Goal: Task Accomplishment & Management: Complete application form

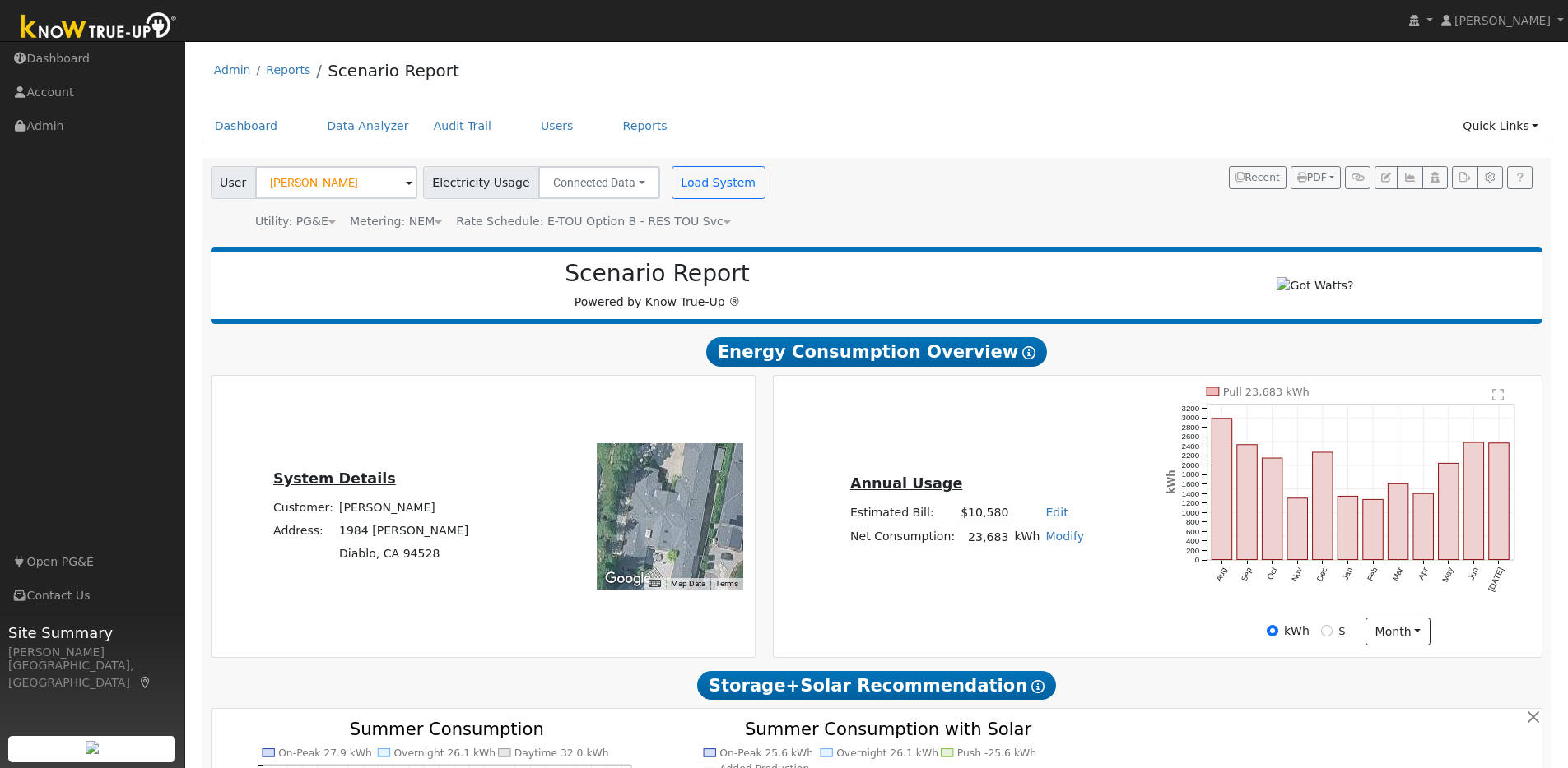
click at [110, 33] on img at bounding box center [98, 27] width 173 height 37
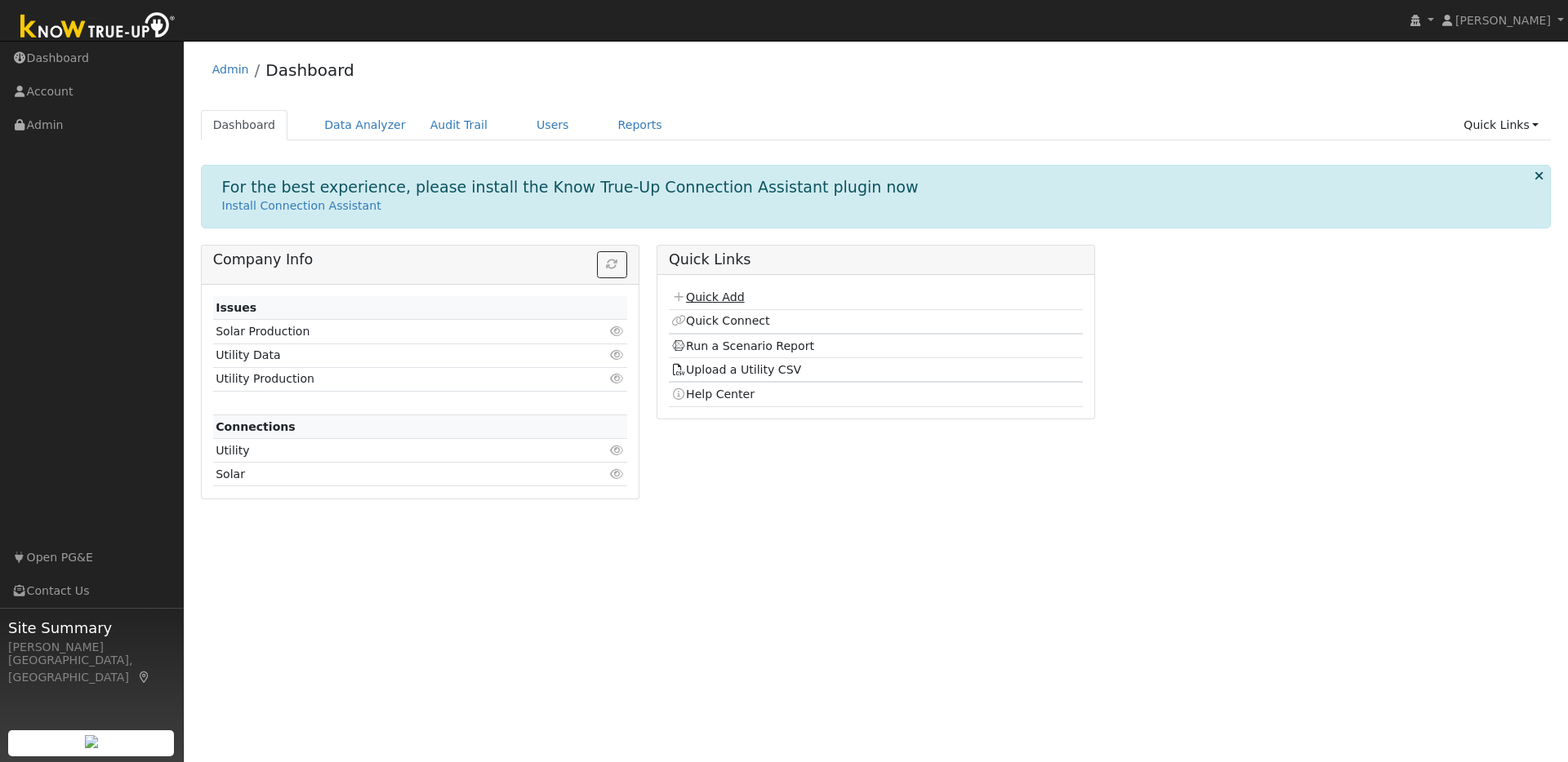
click at [730, 292] on link "Quick Add" at bounding box center [707, 297] width 73 height 13
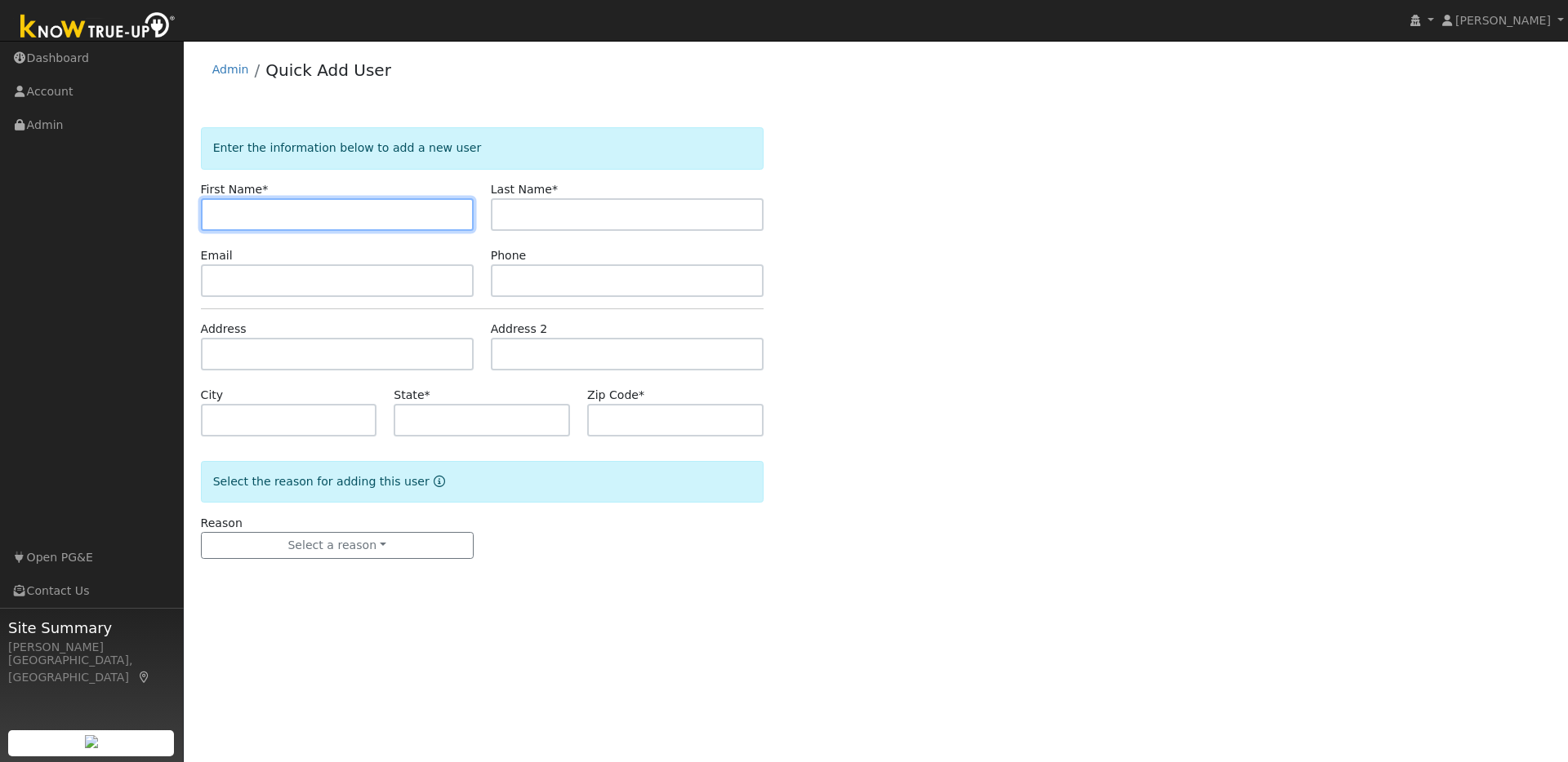
paste input "Richard Magalski"
drag, startPoint x: 260, startPoint y: 213, endPoint x: 369, endPoint y: 223, distance: 109.5
click at [370, 223] on input "Richard Magalski" at bounding box center [337, 215] width 272 height 33
click at [214, 213] on input "Richard" at bounding box center [337, 215] width 272 height 33
type input "Richard"
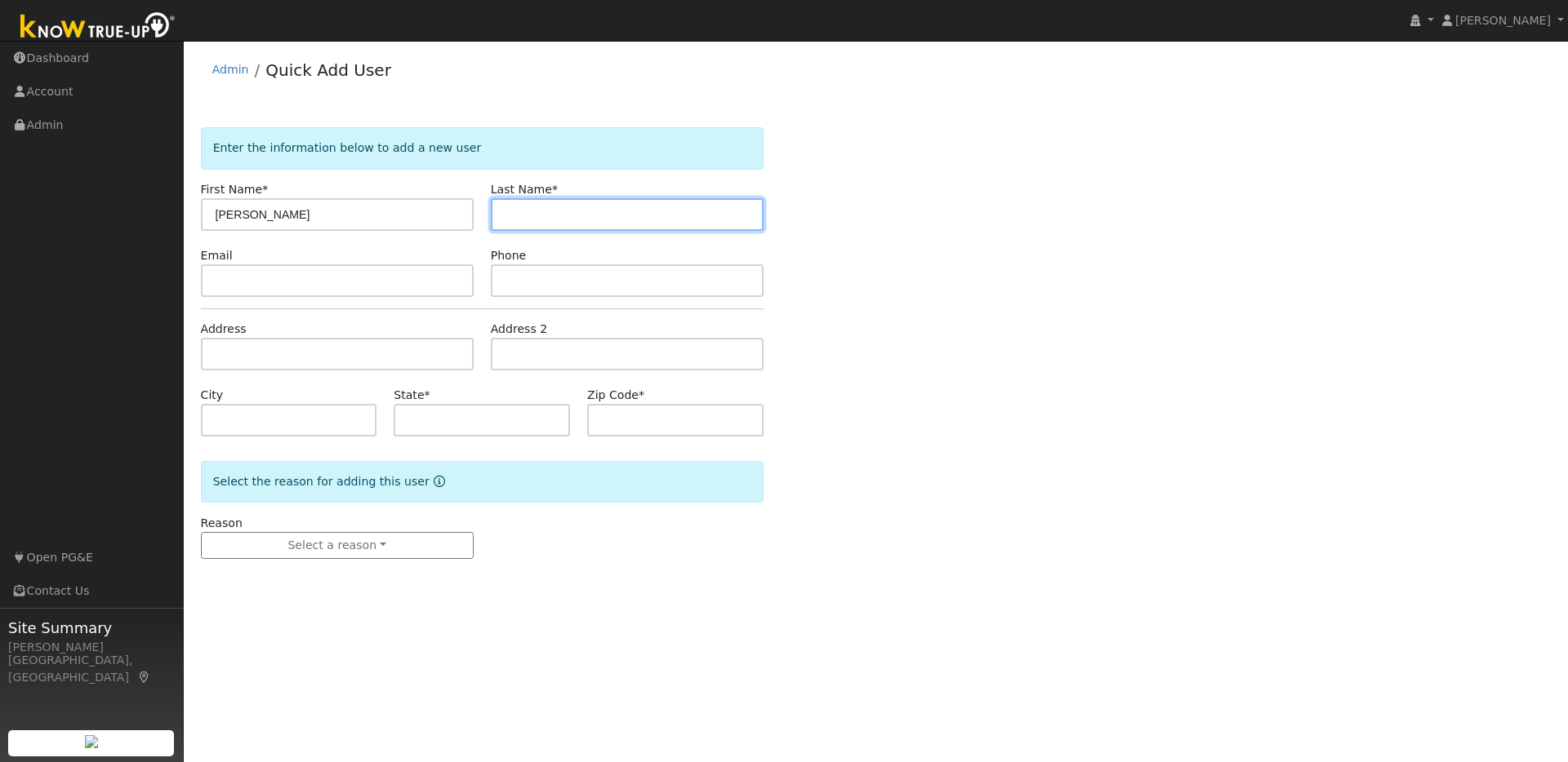
click at [504, 208] on input "text" at bounding box center [627, 215] width 272 height 33
paste input "Richard Magalski"
drag, startPoint x: 549, startPoint y: 215, endPoint x: 458, endPoint y: 216, distance: 91.0
click at [458, 216] on div "First Name * Richard Last Name * Richard Magalski" at bounding box center [481, 206] width 580 height 50
type input "Magalski"
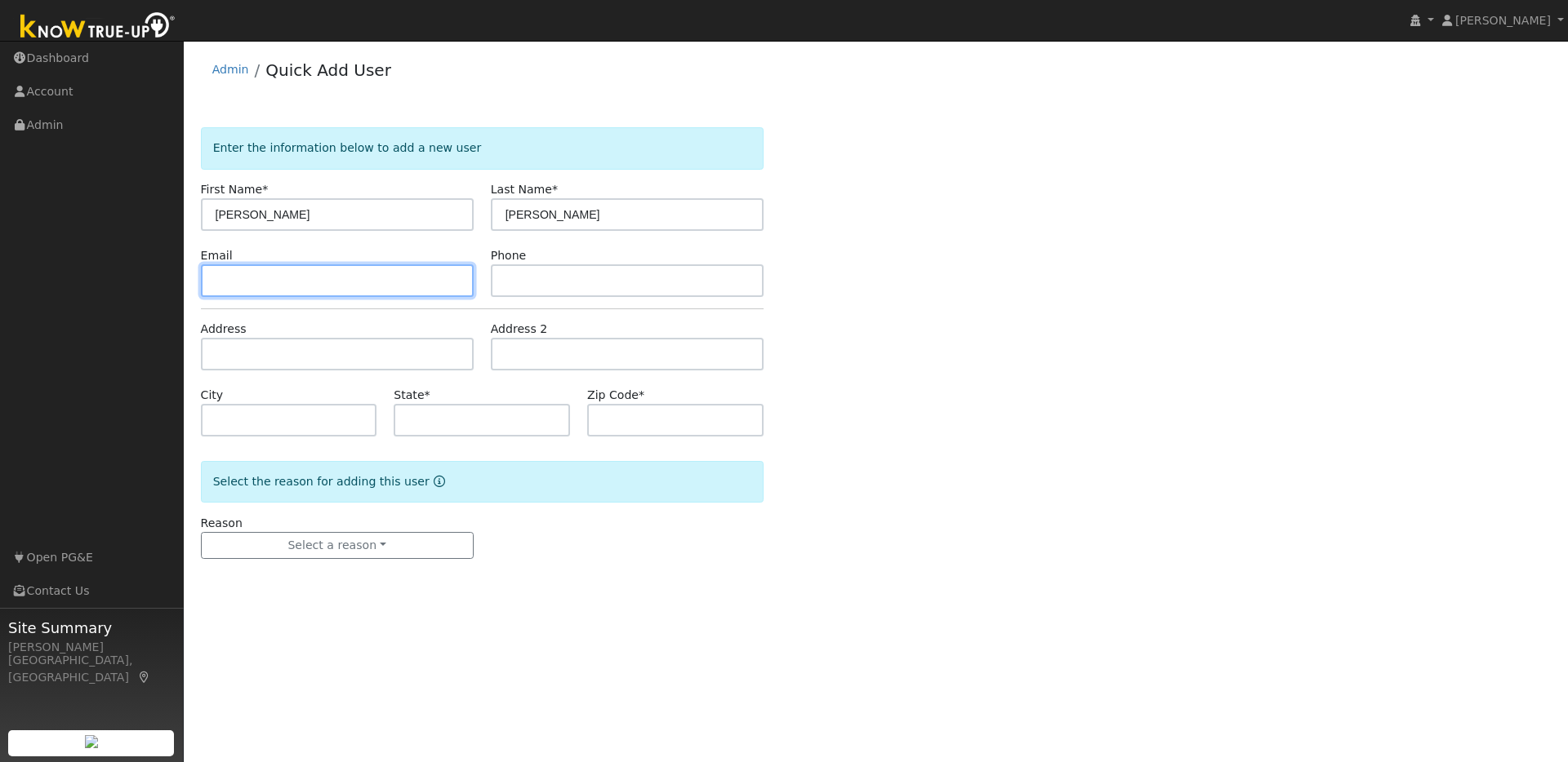
click at [208, 278] on input "text" at bounding box center [337, 281] width 272 height 33
paste input "ramram60@sbcglobal.net"
type input "ramram60@sbcglobal.net"
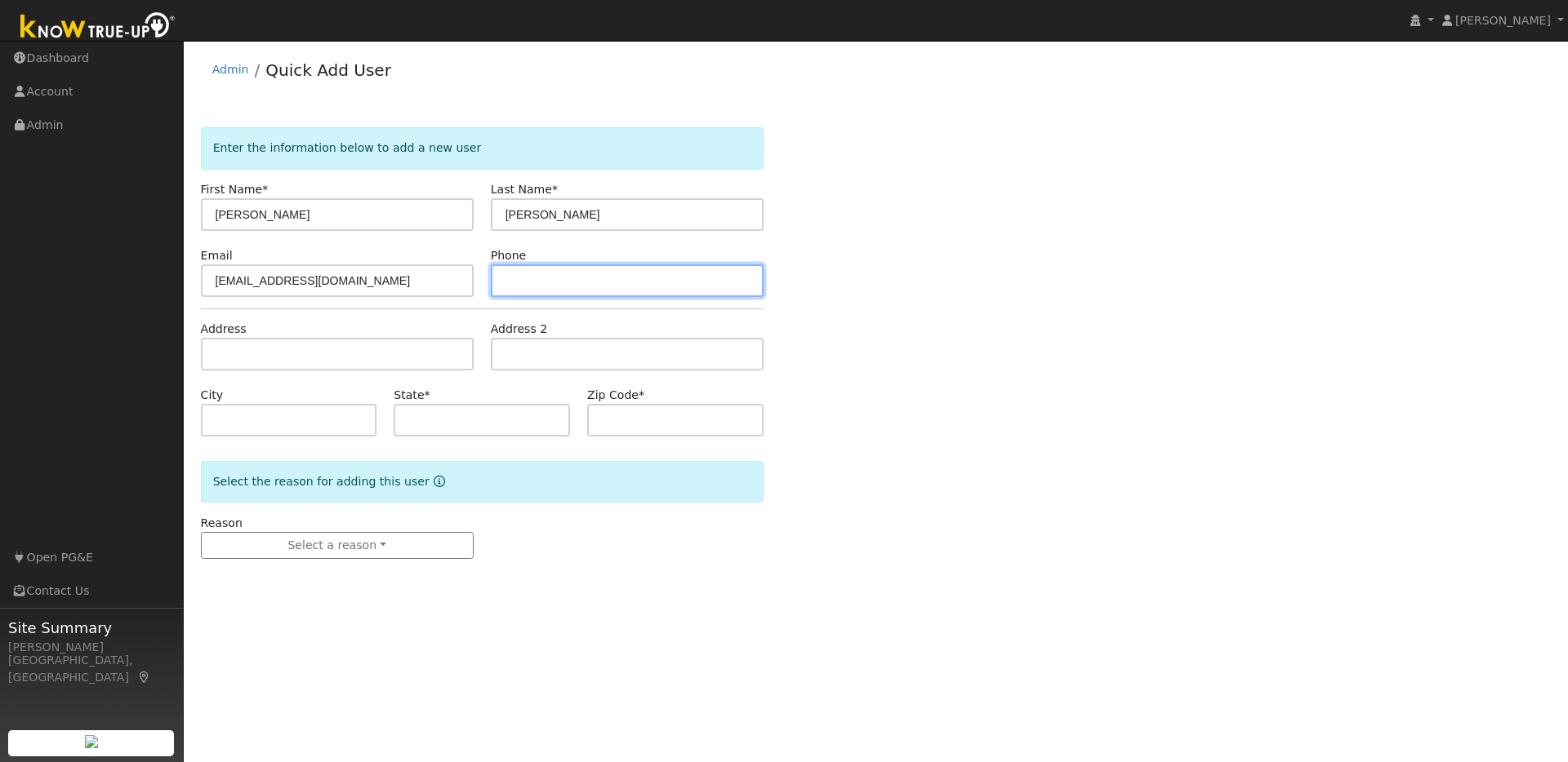
click at [533, 274] on input "text" at bounding box center [627, 281] width 272 height 33
paste input "7073307867"
type input "7073307867"
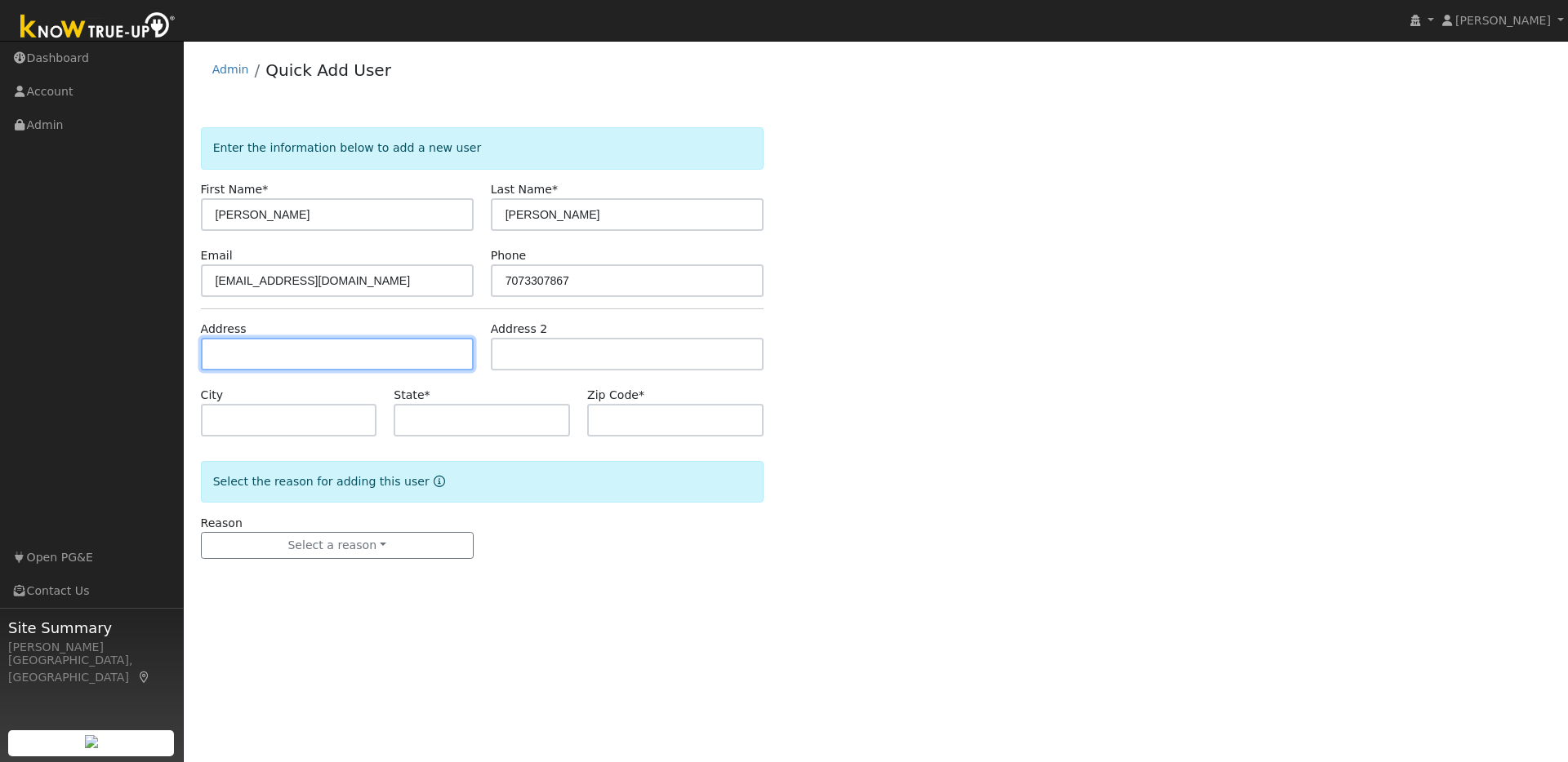
click at [236, 354] on input "text" at bounding box center [337, 354] width 272 height 33
paste input "637 Ithica Ct. Vacaville, Ca. 95687"
type input "637 Ithica Court"
type input "Vacaville"
type input "CA"
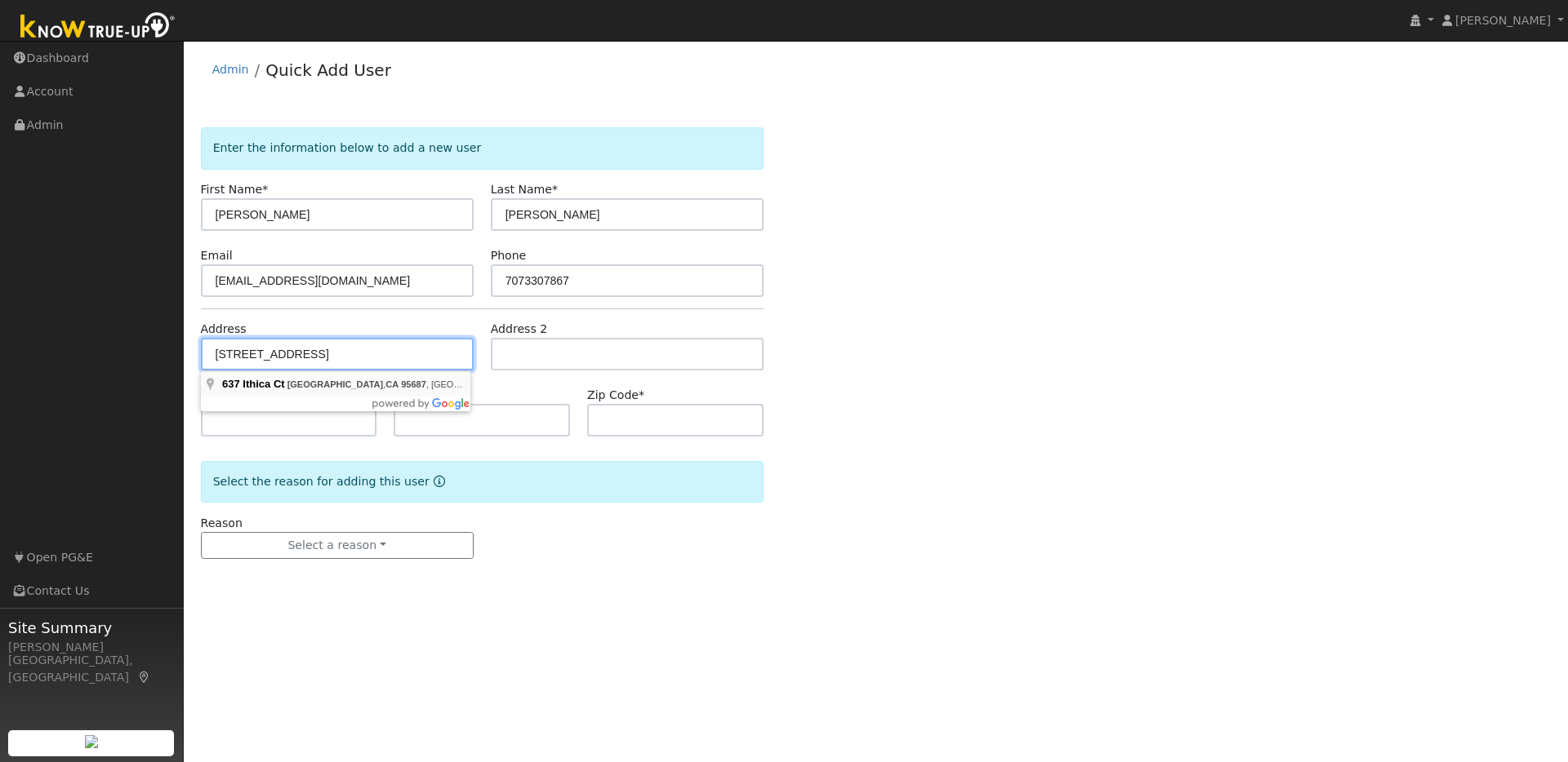
type input "95687"
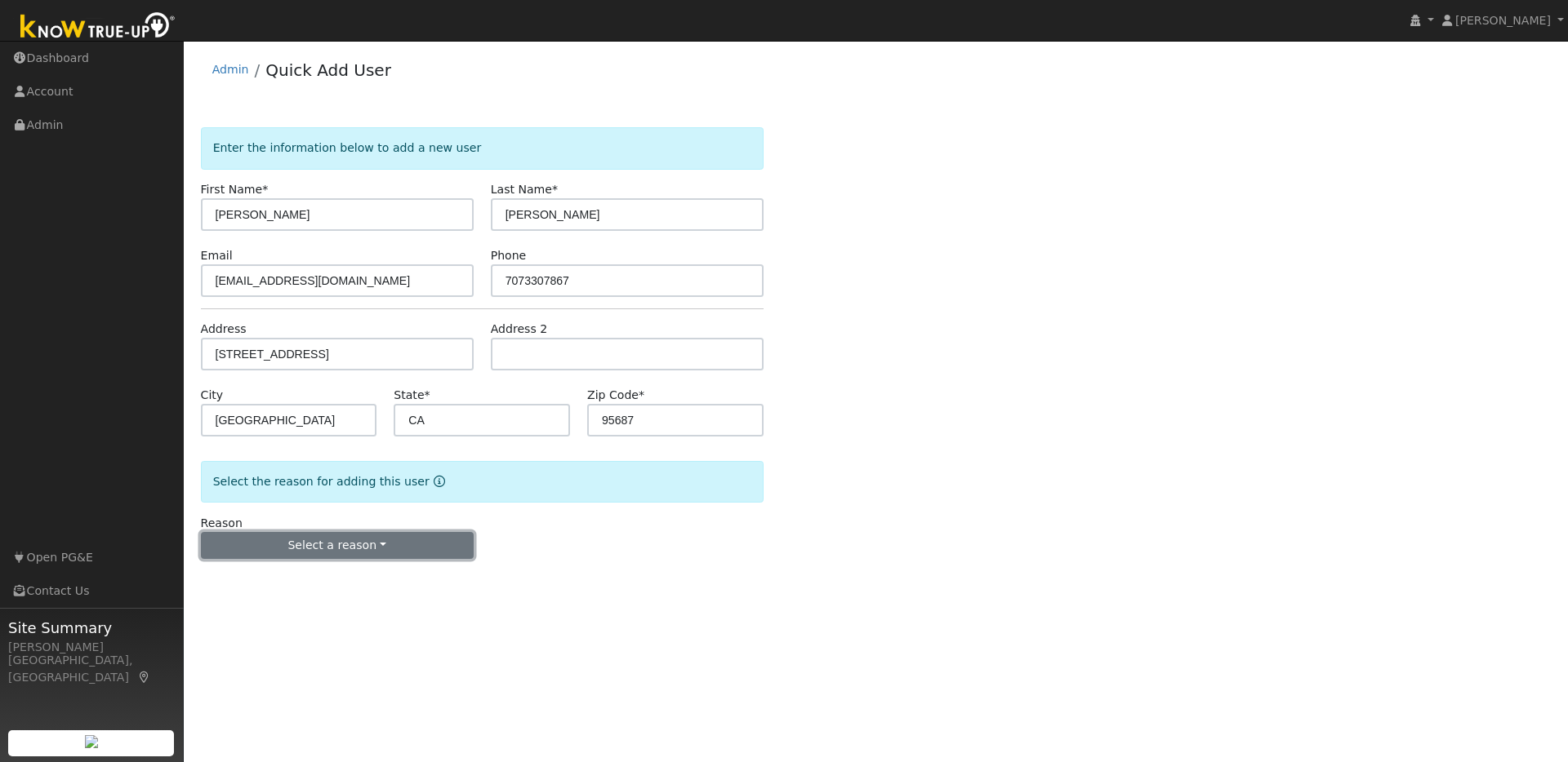
click at [363, 553] on button "Select a reason" at bounding box center [337, 546] width 272 height 27
click at [242, 581] on link "New lead" at bounding box center [291, 580] width 181 height 23
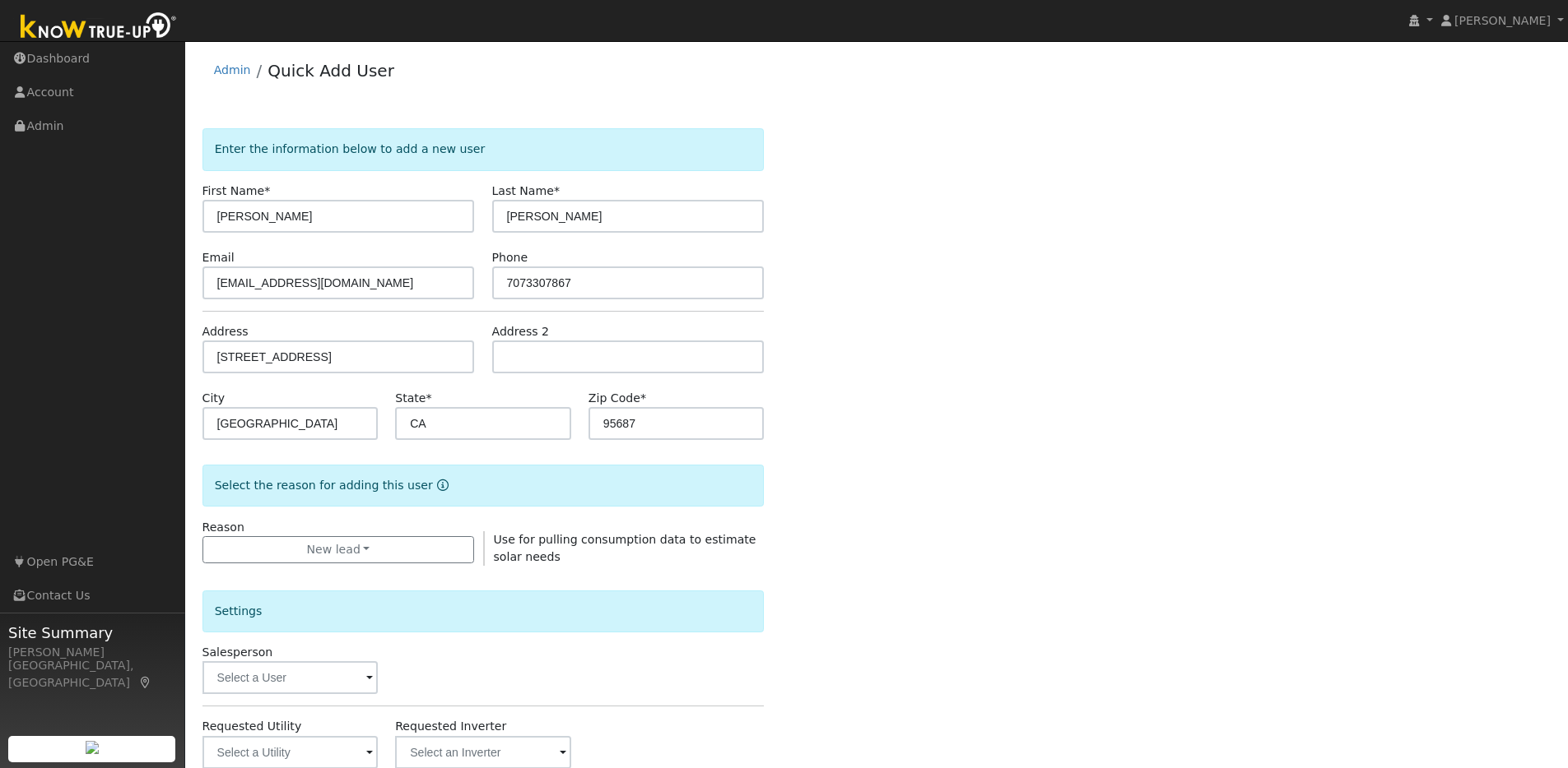
scroll to position [250, 0]
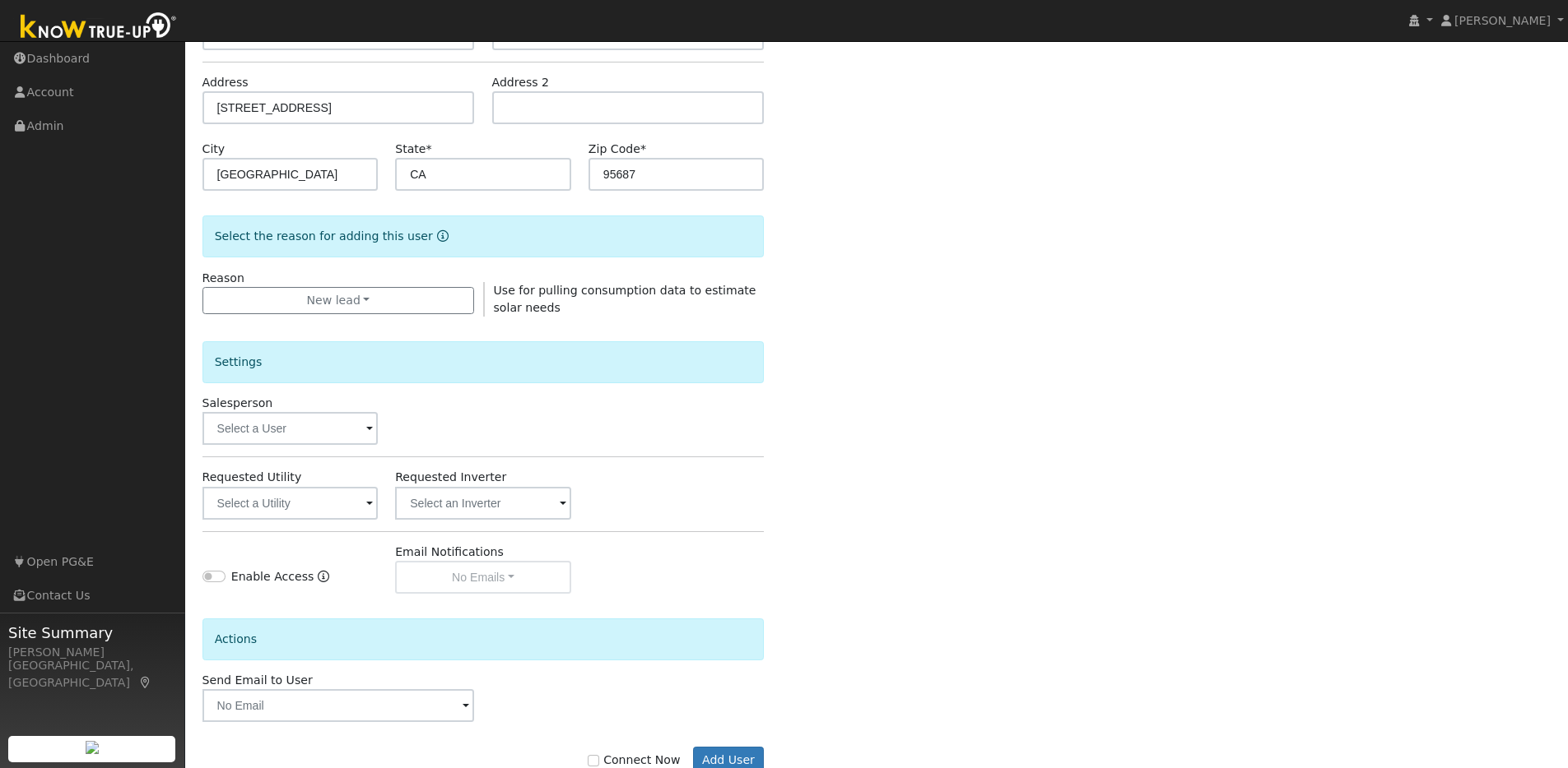
click at [366, 431] on span at bounding box center [369, 430] width 7 height 19
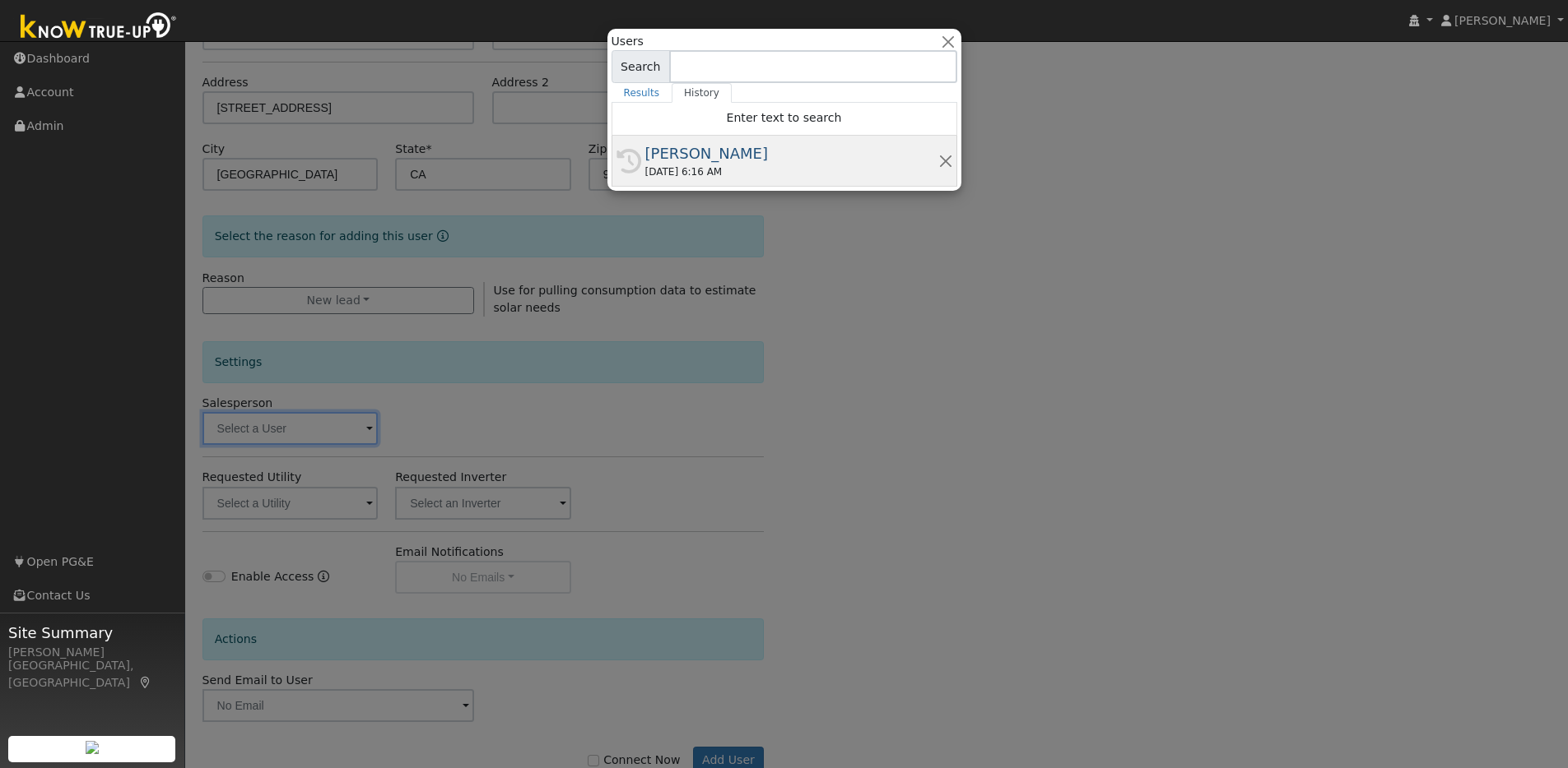
click at [740, 168] on div "08/12/2025 6:16 AM" at bounding box center [791, 172] width 293 height 15
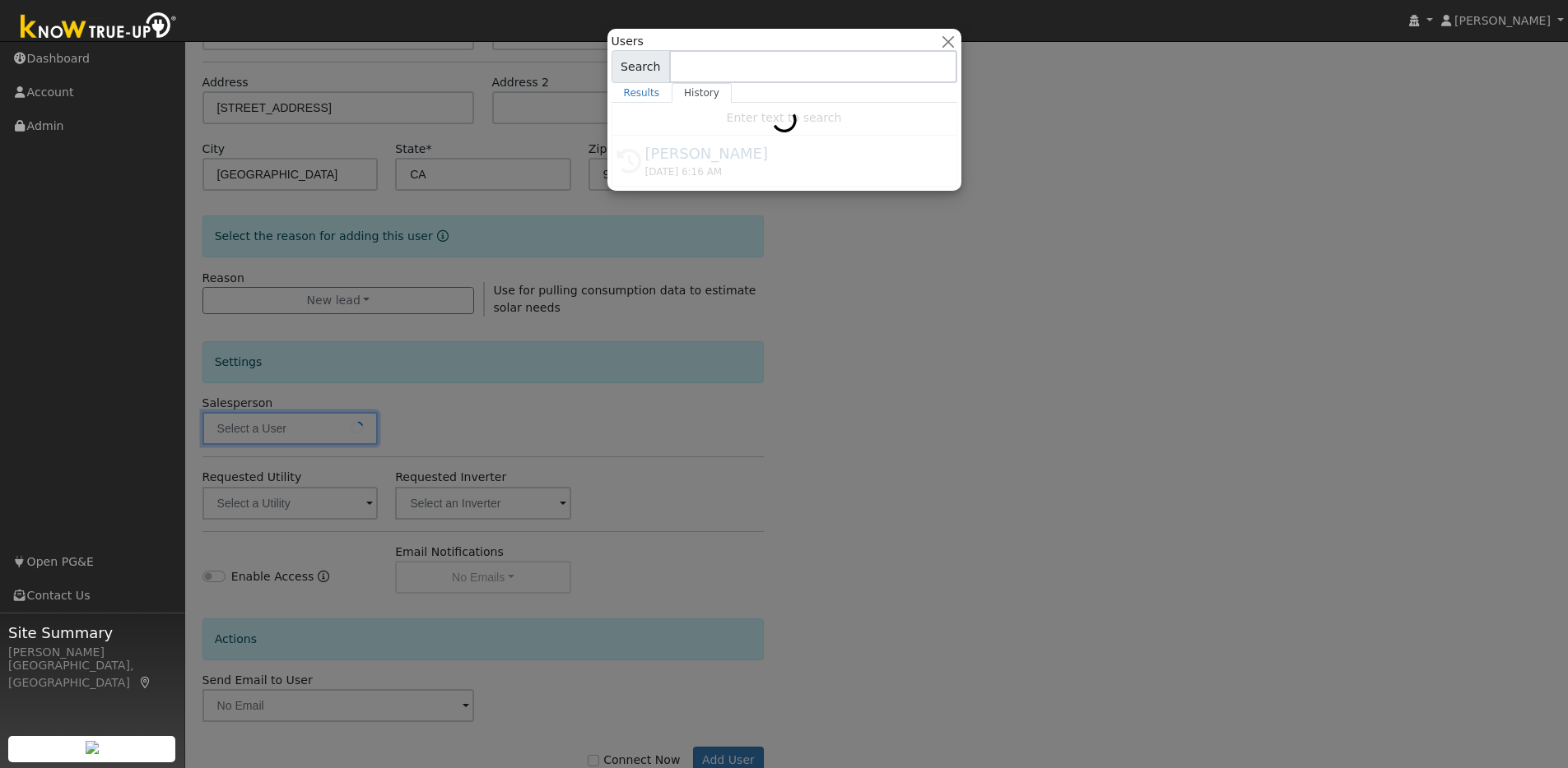
type input "[PERSON_NAME]"
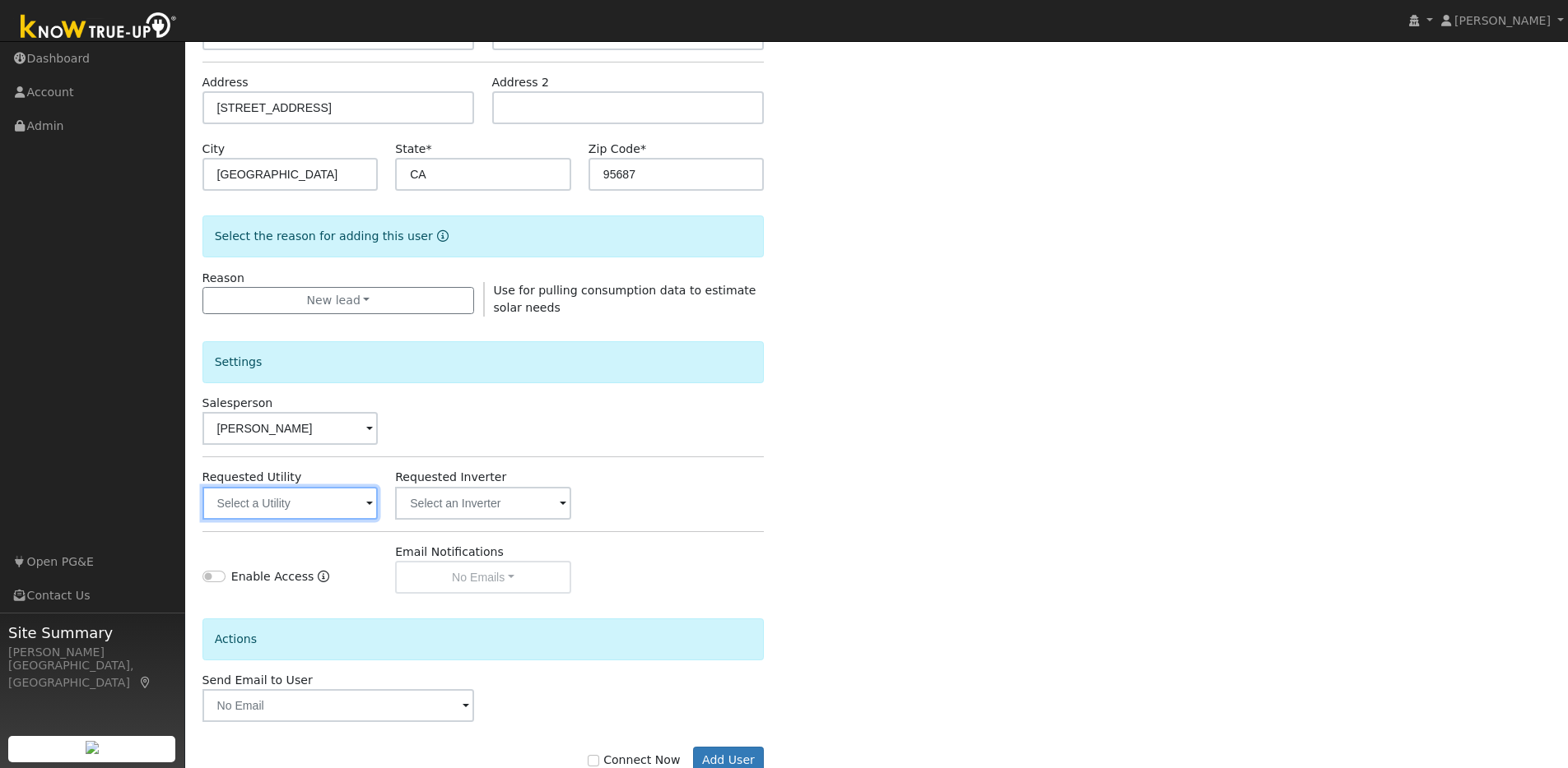
click at [352, 506] on input "text" at bounding box center [290, 503] width 176 height 33
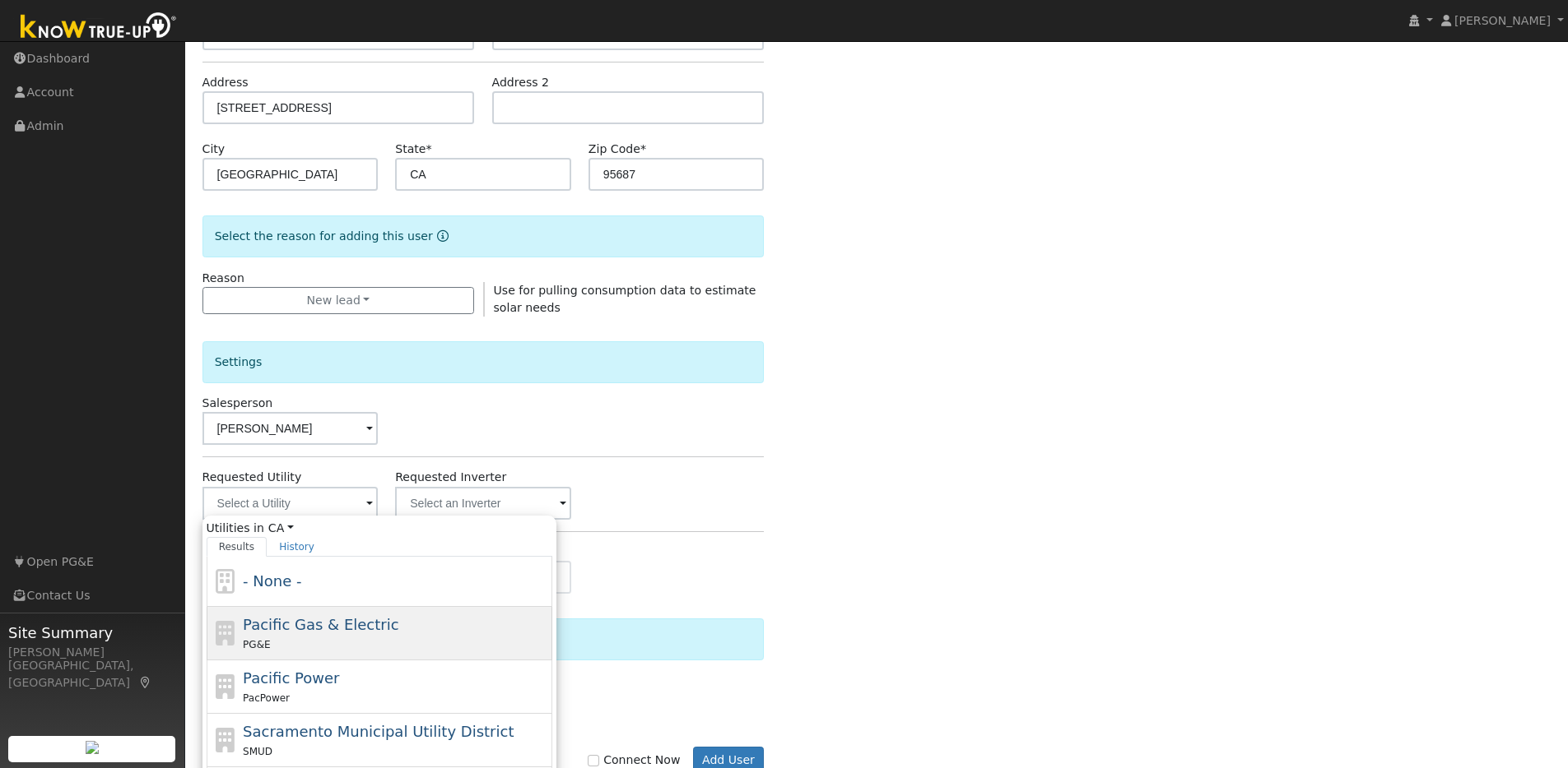
click at [281, 625] on span "Pacific Gas & Electric" at bounding box center [320, 625] width 155 height 17
type input "Pacific Gas & Electric"
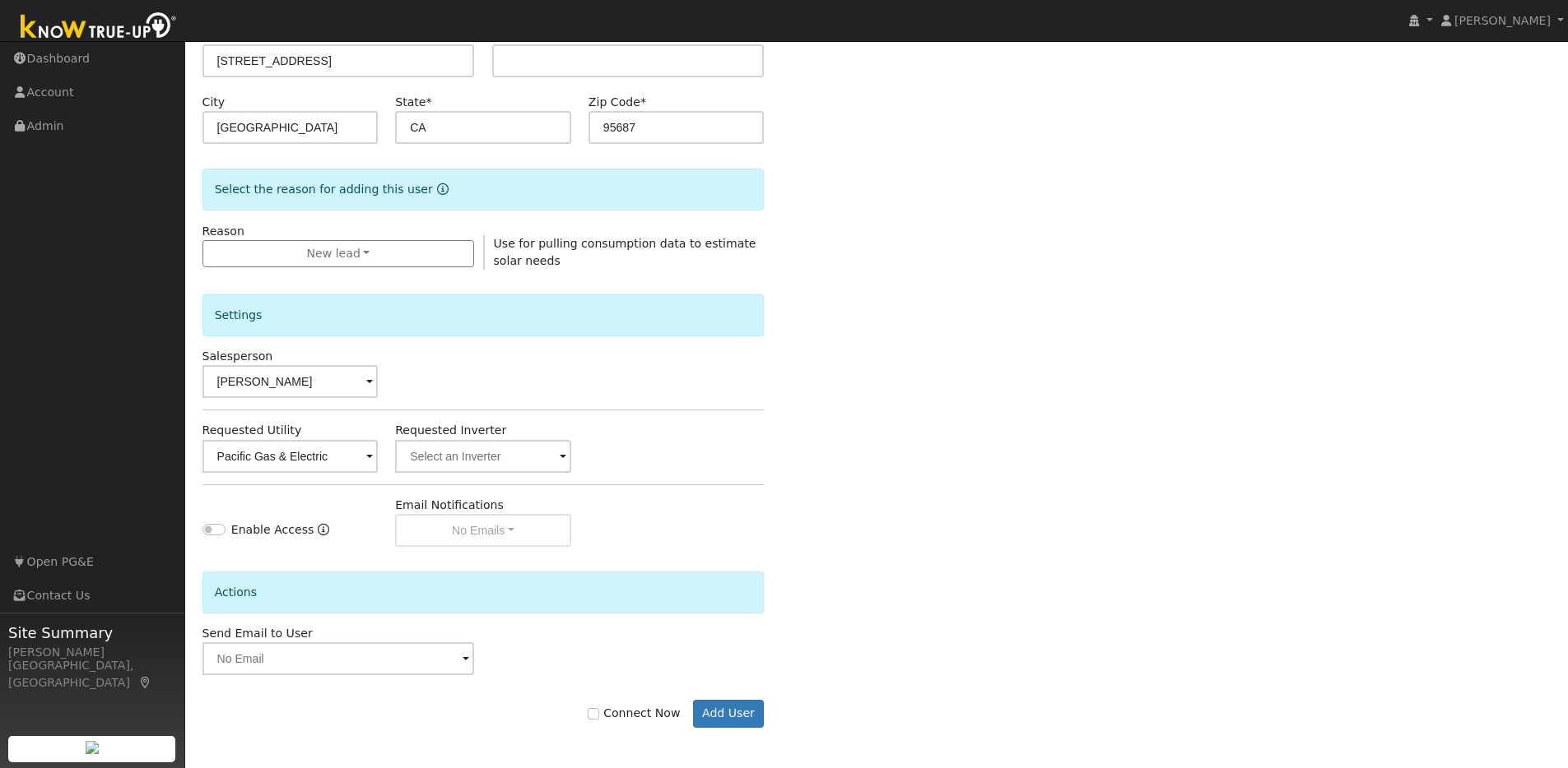
scroll to position [297, 0]
click at [600, 713] on input "Connect Now" at bounding box center [594, 714] width 11 height 11
checkbox input "true"
click at [713, 714] on button "Add User" at bounding box center [728, 713] width 71 height 28
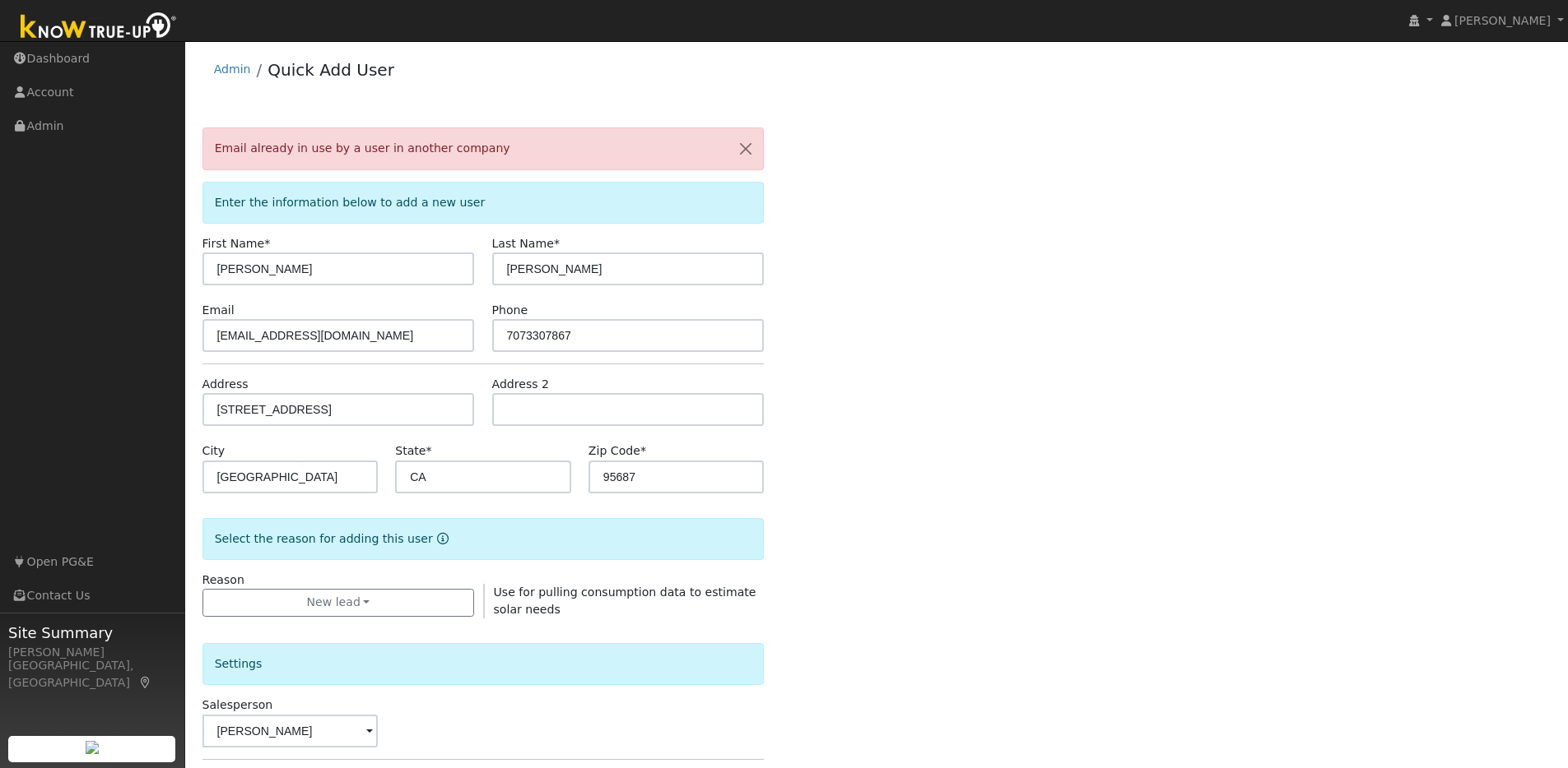
scroll to position [0, 0]
click at [378, 340] on input "ramram60@sbcglobal.net" at bounding box center [338, 336] width 273 height 33
drag, startPoint x: 366, startPoint y: 337, endPoint x: 184, endPoint y: 313, distance: 183.6
click at [184, 313] on div "Chris Jones Chris Jones Profile My Company Help Center Terms Of Service See Wha…" at bounding box center [784, 579] width 1568 height 1078
type input "crownguy83@yahoo.com"
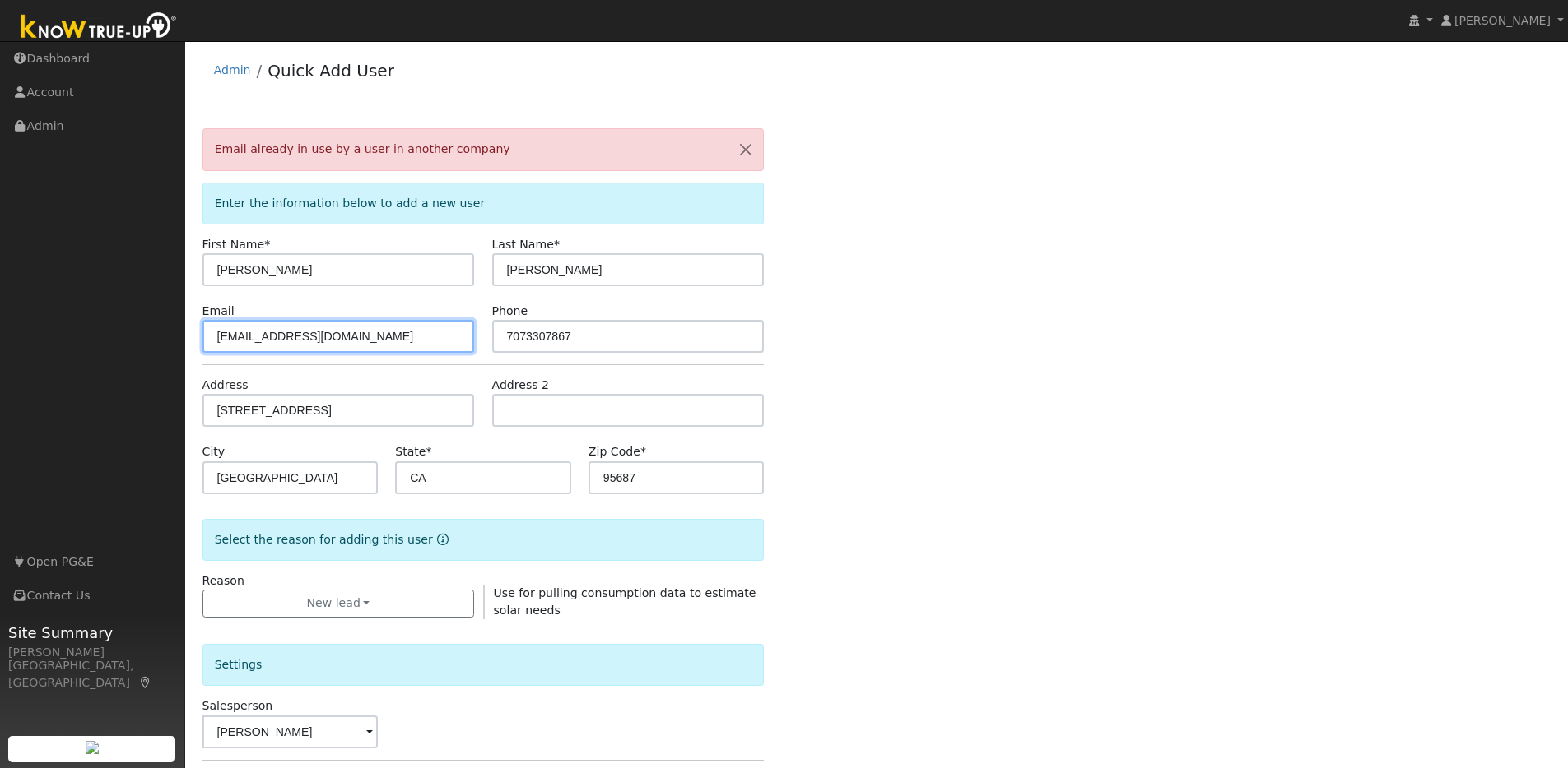
drag, startPoint x: 356, startPoint y: 335, endPoint x: 205, endPoint y: 323, distance: 151.5
click at [205, 323] on input "crownguy83@yahoo.com" at bounding box center [338, 336] width 273 height 33
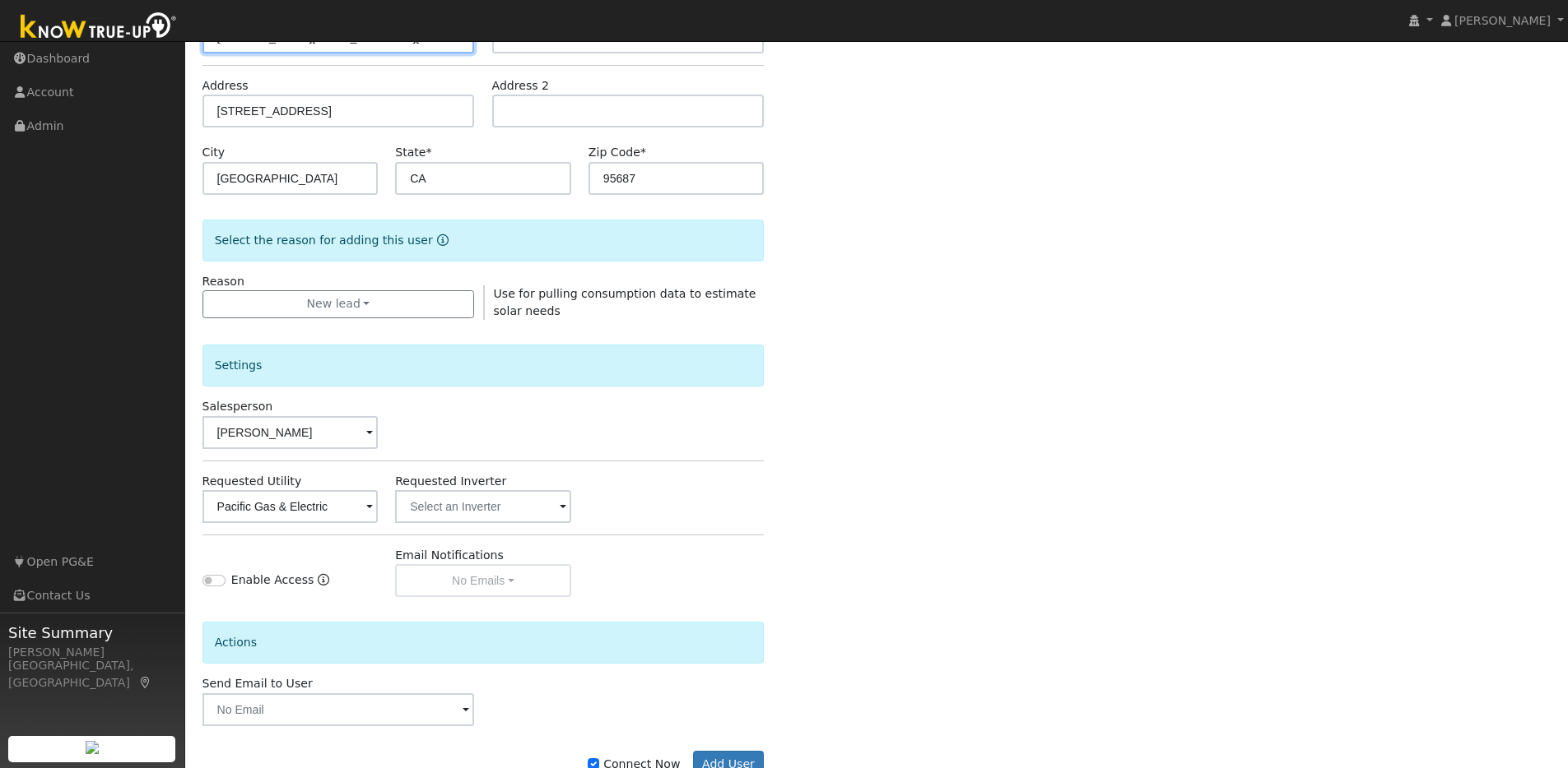
scroll to position [351, 0]
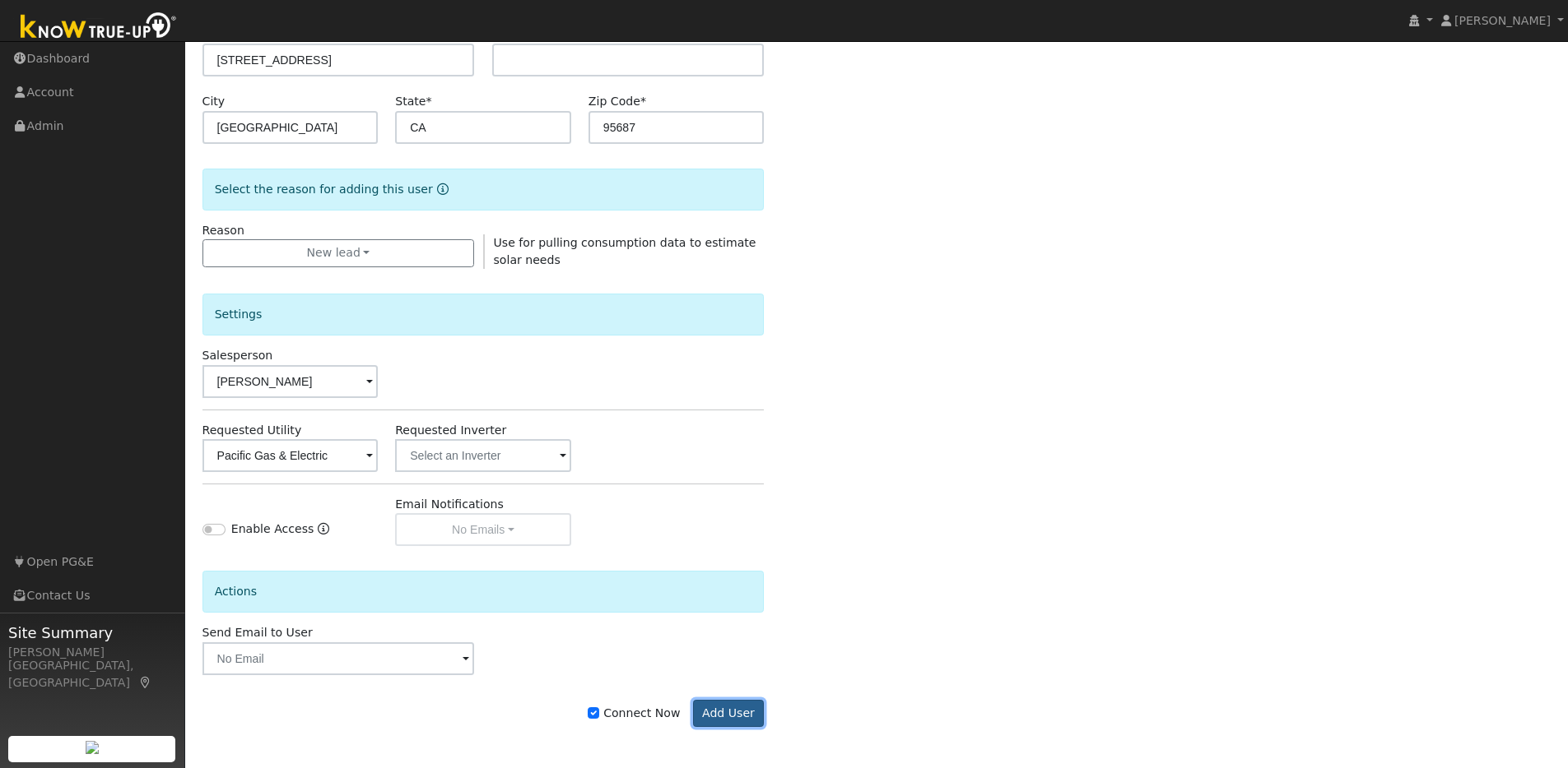
click at [728, 708] on button "Add User" at bounding box center [728, 714] width 71 height 28
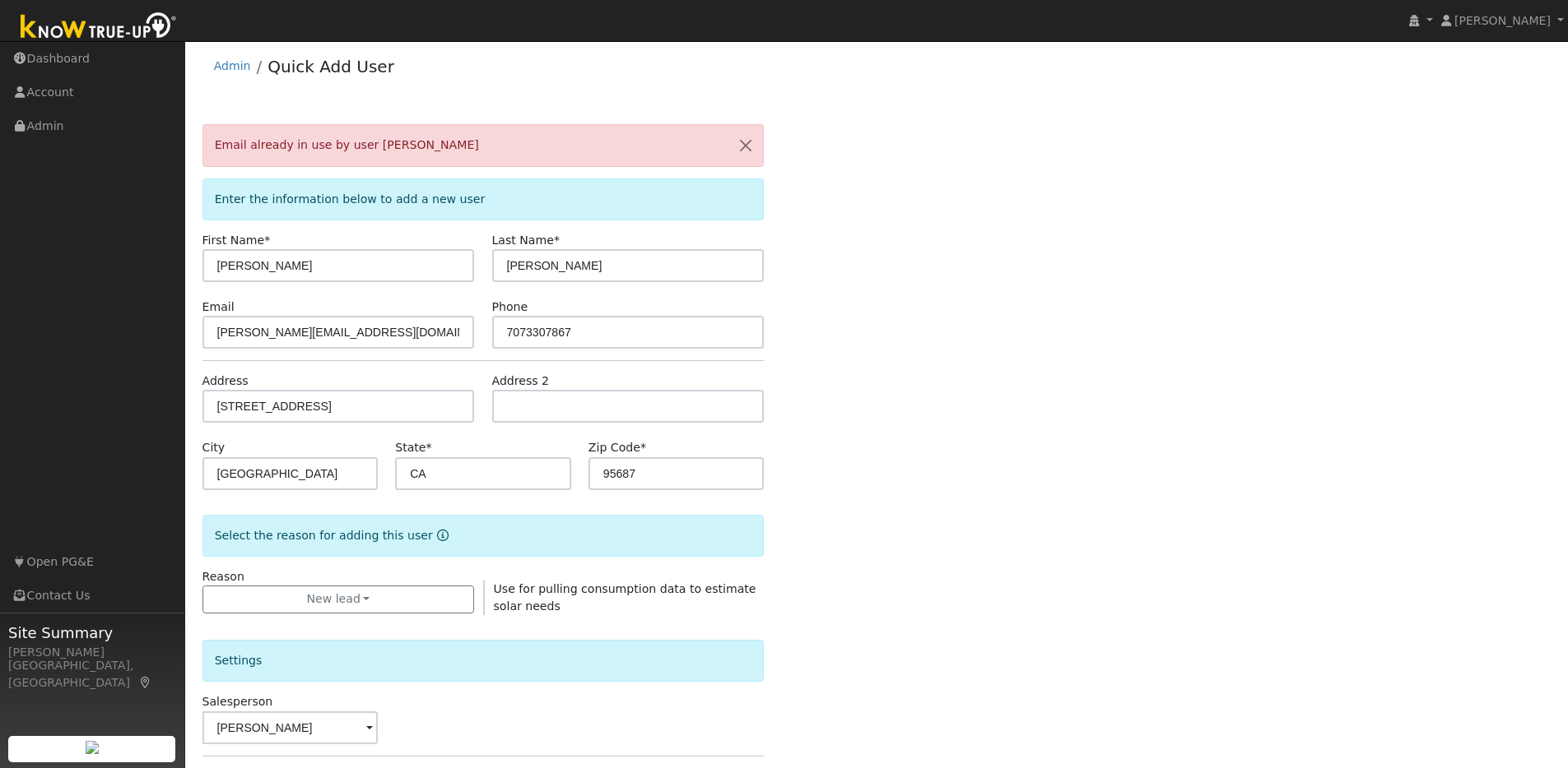
scroll to position [0, 0]
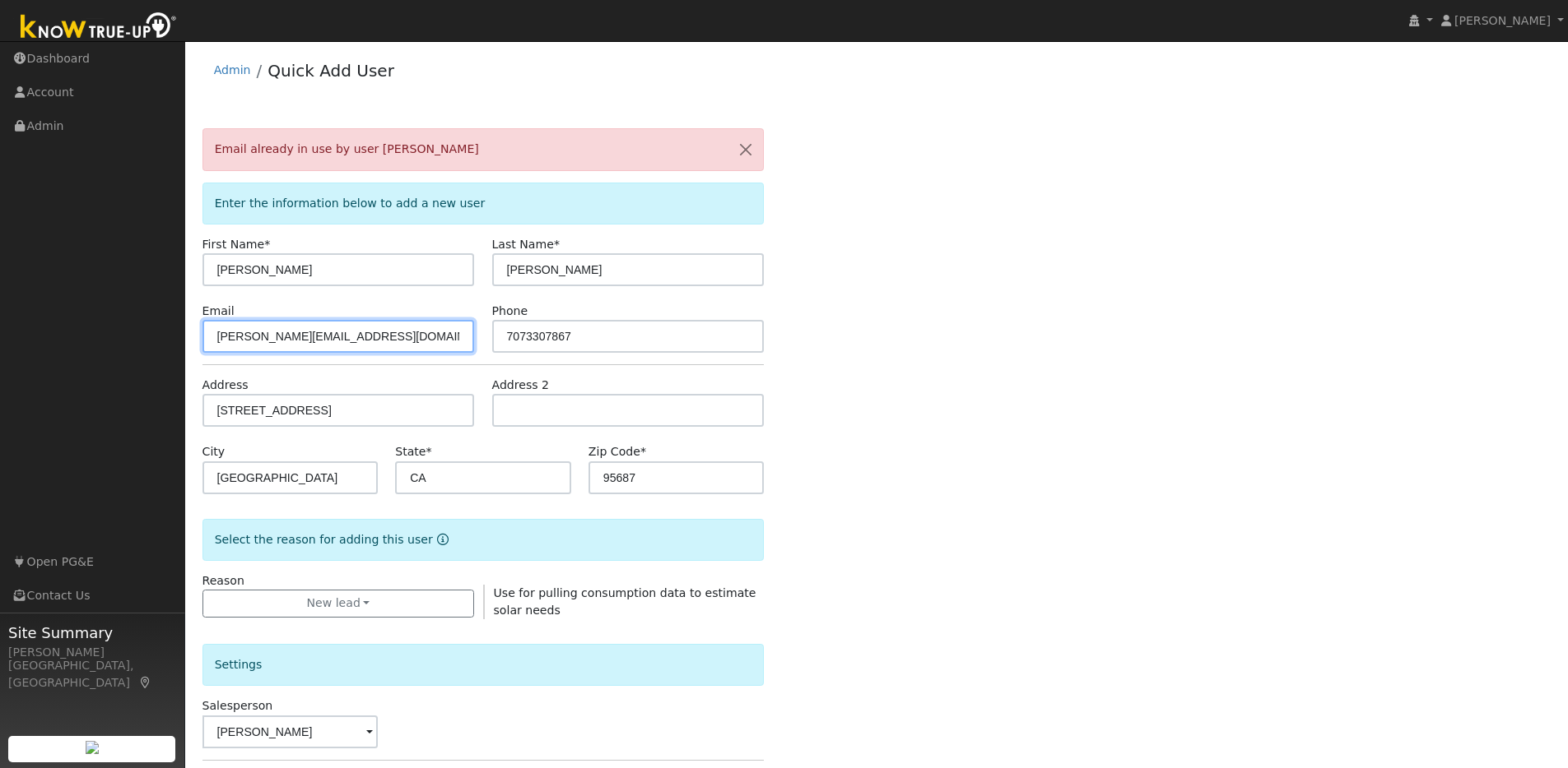
drag, startPoint x: 317, startPoint y: 337, endPoint x: 178, endPoint y: 333, distance: 139.1
click at [178, 333] on div "Chris Jones Chris Jones Profile My Company Help Center Terms Of Service See Wha…" at bounding box center [784, 579] width 1568 height 1078
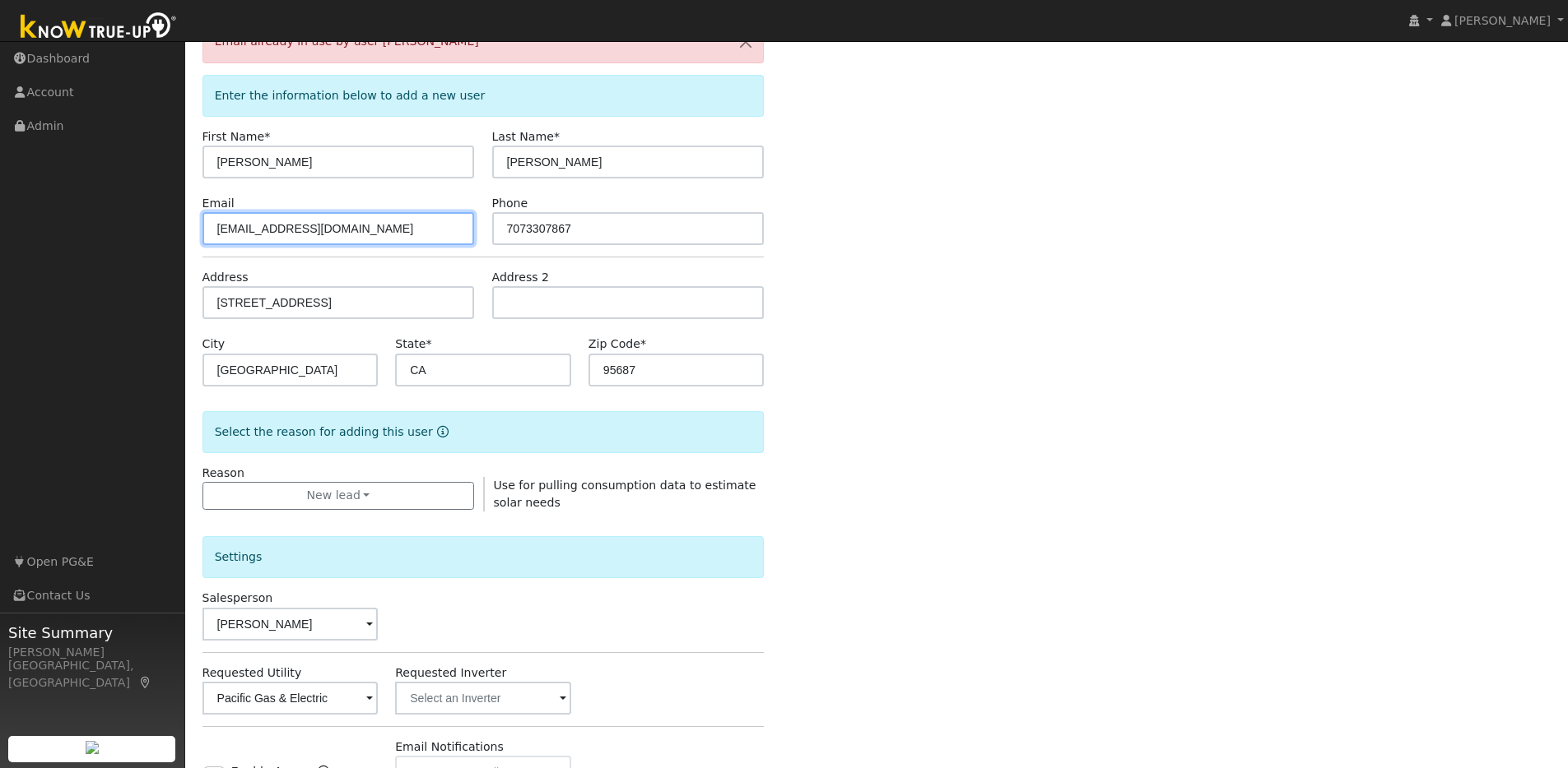
scroll to position [351, 0]
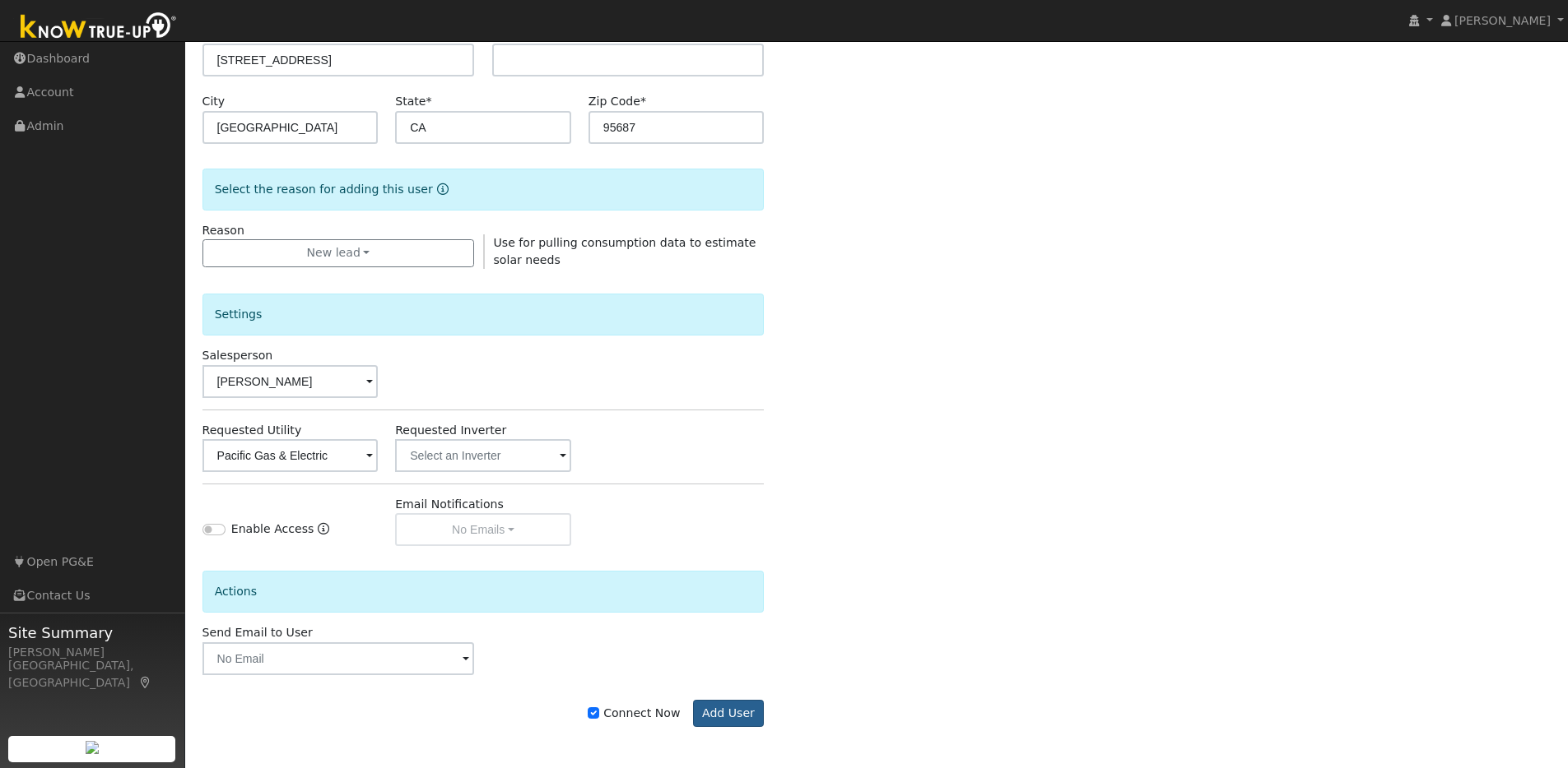
type input "crownguy83@yahoo.com"
click at [721, 719] on button "Add User" at bounding box center [728, 714] width 71 height 28
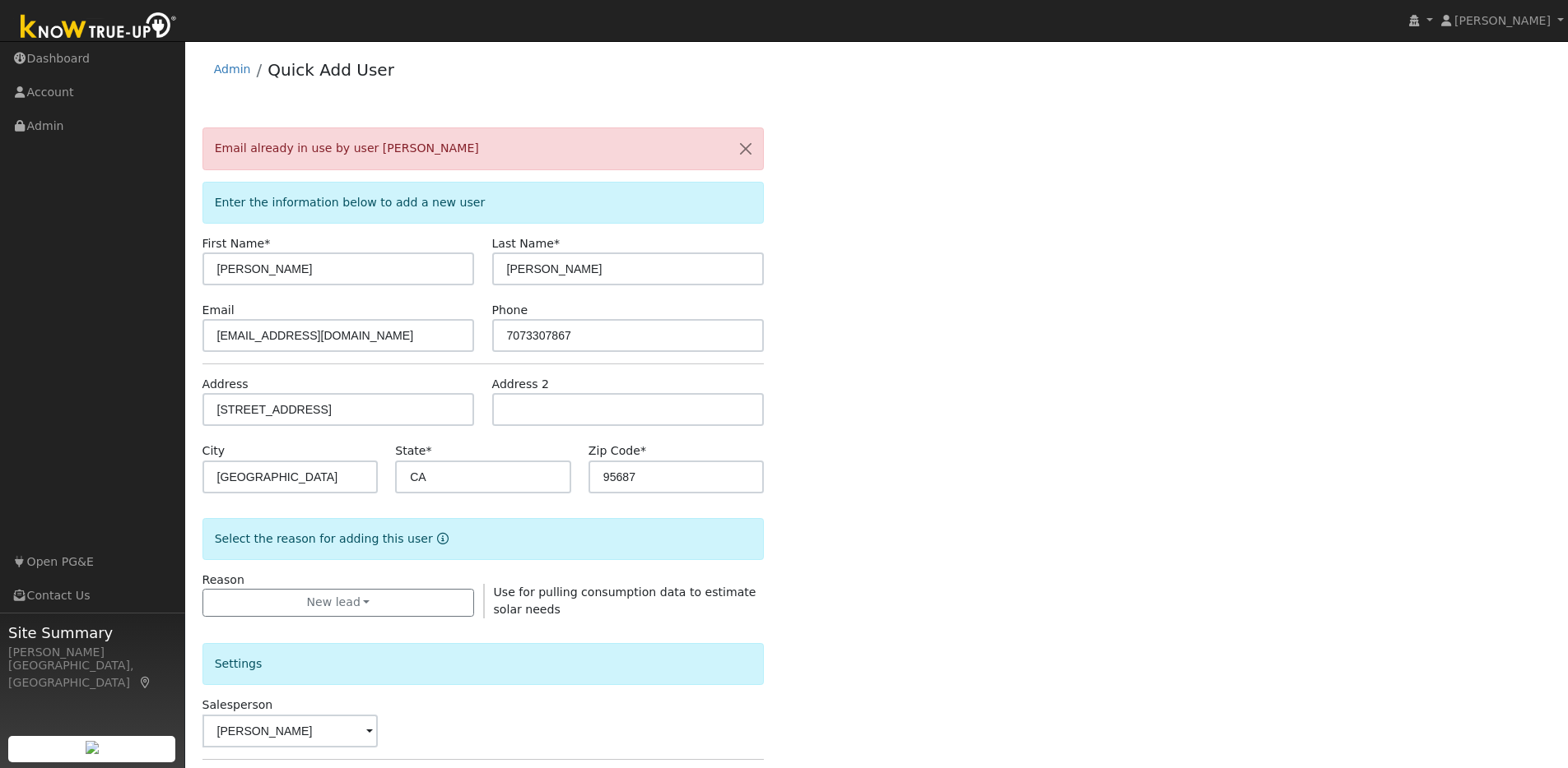
scroll to position [0, 0]
click at [743, 151] on button "button" at bounding box center [745, 150] width 34 height 40
